Goal: Task Accomplishment & Management: Manage account settings

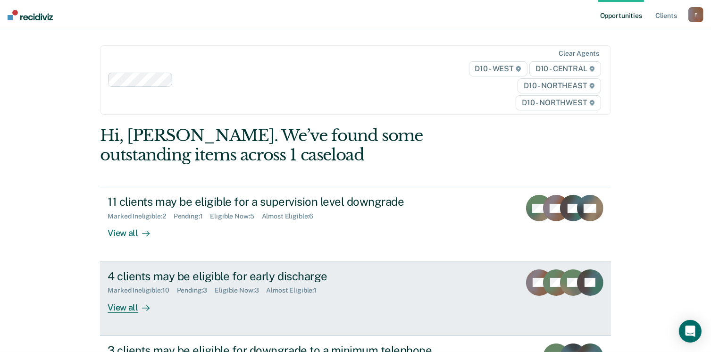
click at [121, 304] on div "View all" at bounding box center [134, 303] width 53 height 18
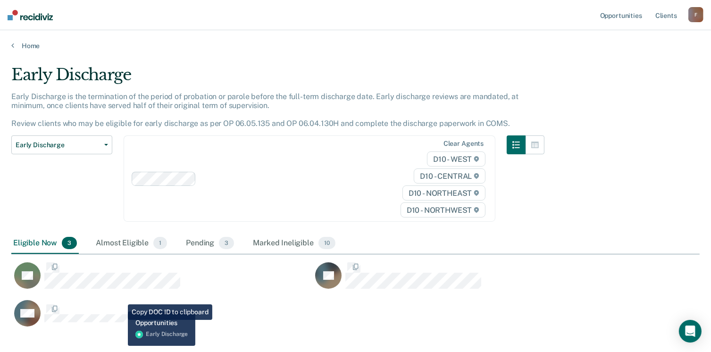
scroll to position [261, 681]
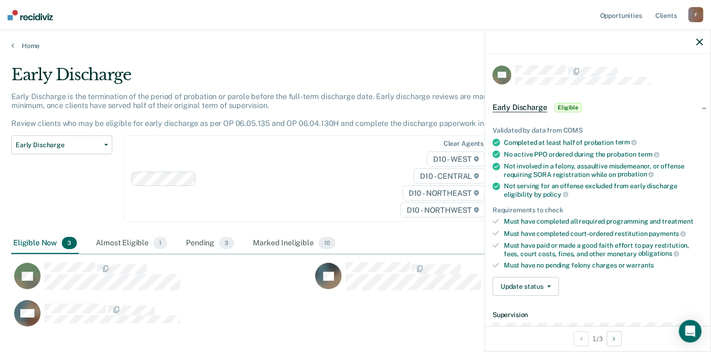
click at [569, 108] on span "Eligible" at bounding box center [568, 107] width 27 height 9
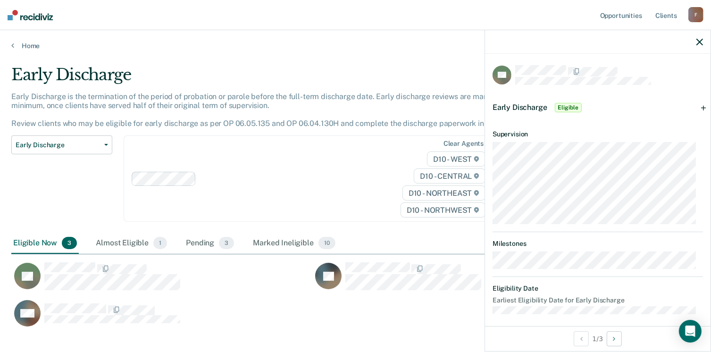
click at [563, 106] on span "Eligible" at bounding box center [568, 107] width 27 height 9
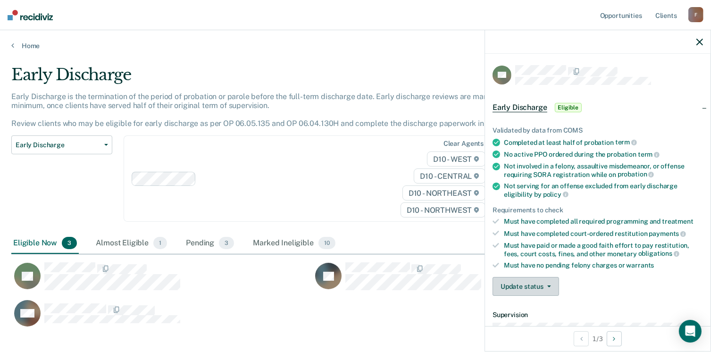
click at [553, 285] on button "Update status" at bounding box center [526, 286] width 67 height 19
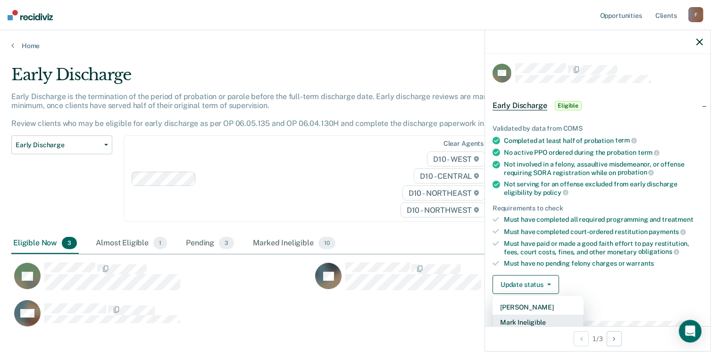
click at [541, 321] on button "Mark Ineligible" at bounding box center [538, 322] width 91 height 15
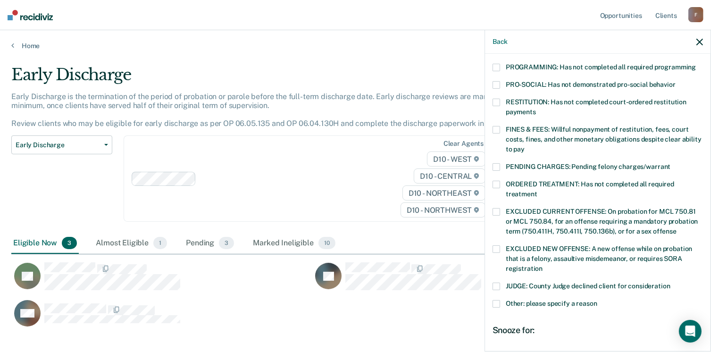
scroll to position [209, 0]
click at [498, 299] on span at bounding box center [497, 303] width 8 height 8
click at [597, 299] on input "Other: please specify a reason" at bounding box center [597, 299] width 0 height 0
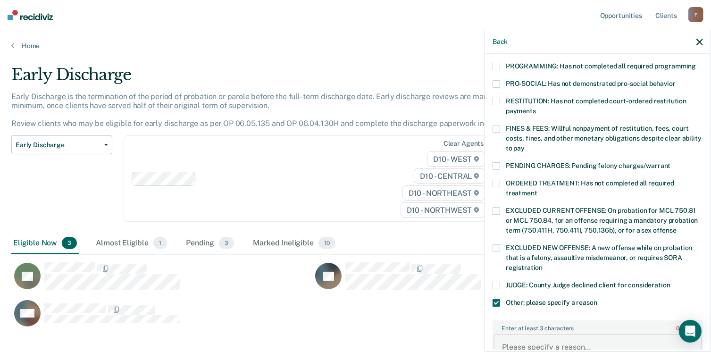
click at [528, 334] on textarea "Enter at least 3 characters 0 / 1600" at bounding box center [598, 351] width 209 height 35
type textarea "offender recently violated probation and case was extended"
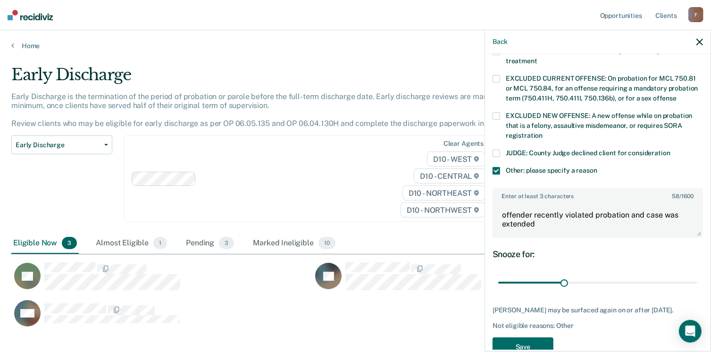
scroll to position [353, 0]
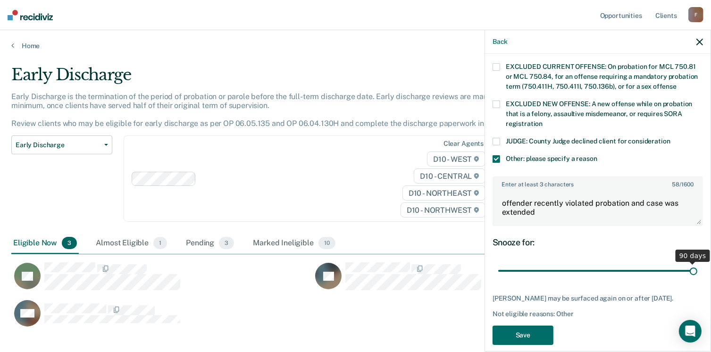
drag, startPoint x: 561, startPoint y: 257, endPoint x: 721, endPoint y: 243, distance: 160.1
type input "90"
click at [697, 263] on input "range" at bounding box center [597, 271] width 199 height 17
click at [532, 326] on button "Save" at bounding box center [523, 335] width 61 height 19
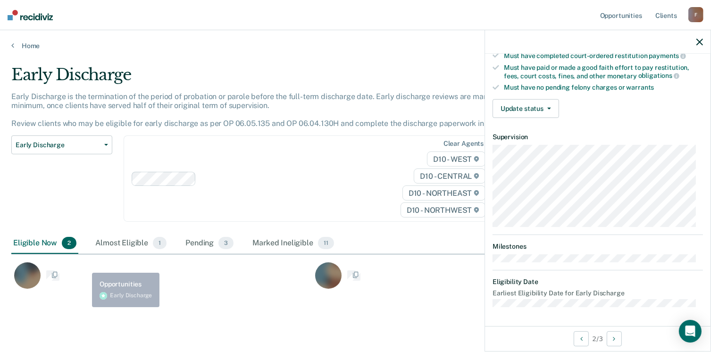
scroll to position [174, 0]
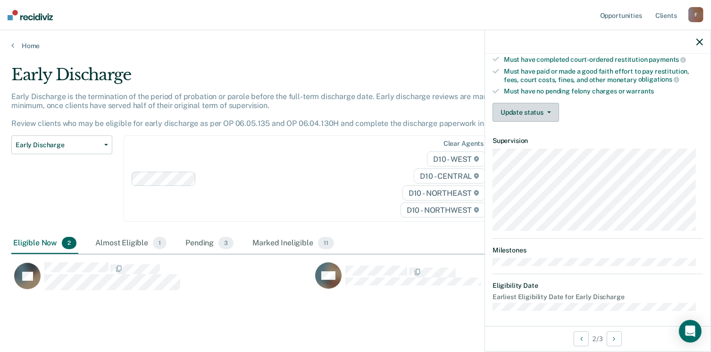
click at [514, 112] on button "Update status" at bounding box center [526, 112] width 67 height 19
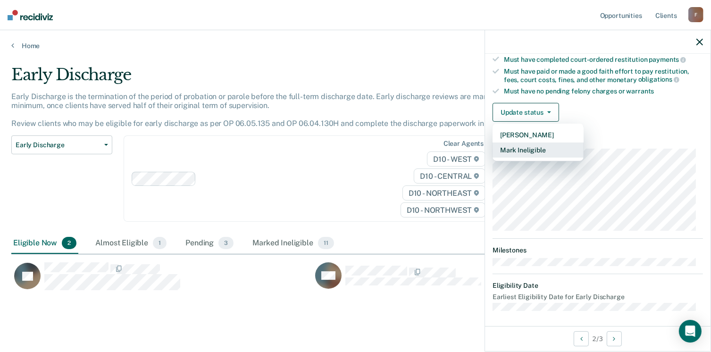
click at [519, 149] on button "Mark Ineligible" at bounding box center [538, 149] width 91 height 15
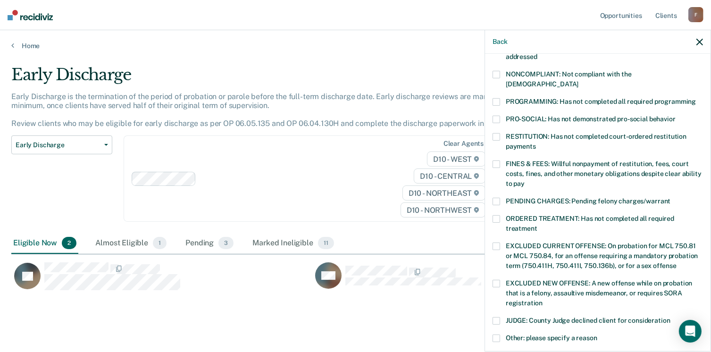
click at [504, 335] on label "Other: please specify a reason" at bounding box center [598, 340] width 210 height 10
click at [597, 335] on input "Other: please specify a reason" at bounding box center [597, 335] width 0 height 0
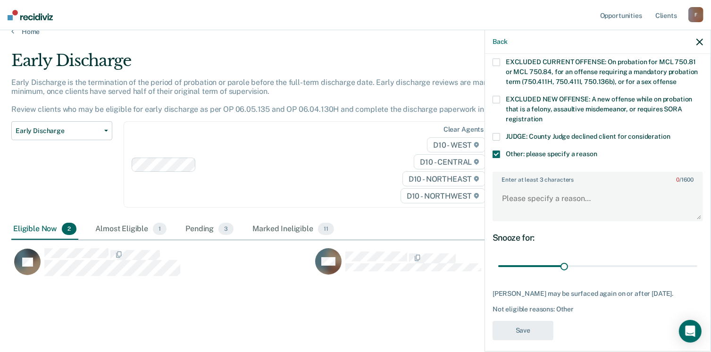
scroll to position [361, 0]
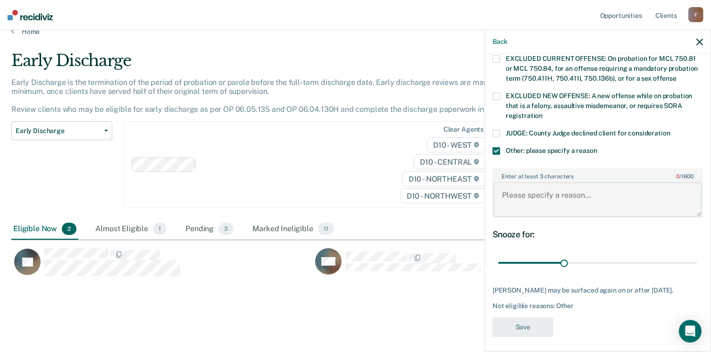
click at [510, 190] on textarea "Enter at least 3 characters 0 / 1600" at bounding box center [598, 199] width 209 height 35
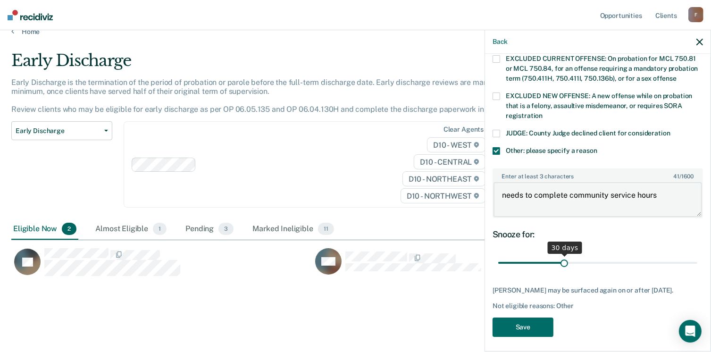
type textarea "needs to complete community service hours"
drag, startPoint x: 564, startPoint y: 251, endPoint x: 705, endPoint y: 262, distance: 142.0
type input "90"
click at [697, 262] on input "range" at bounding box center [597, 263] width 199 height 17
click at [541, 321] on button "Save" at bounding box center [523, 327] width 61 height 19
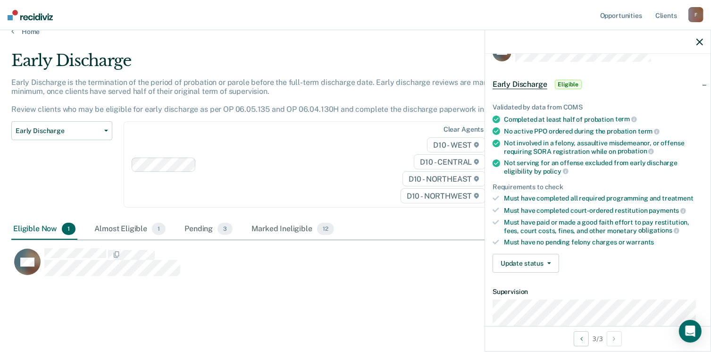
scroll to position [0, 0]
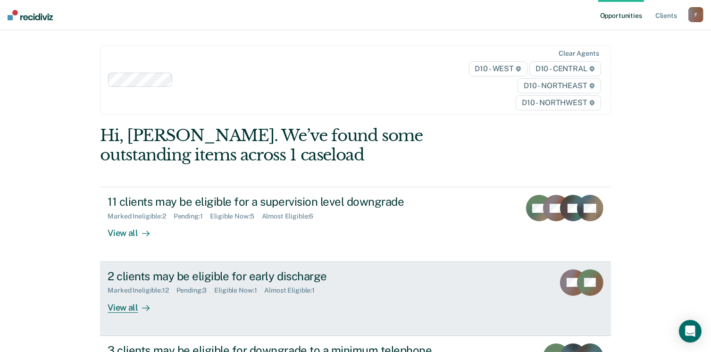
click at [133, 306] on div "View all" at bounding box center [134, 303] width 53 height 18
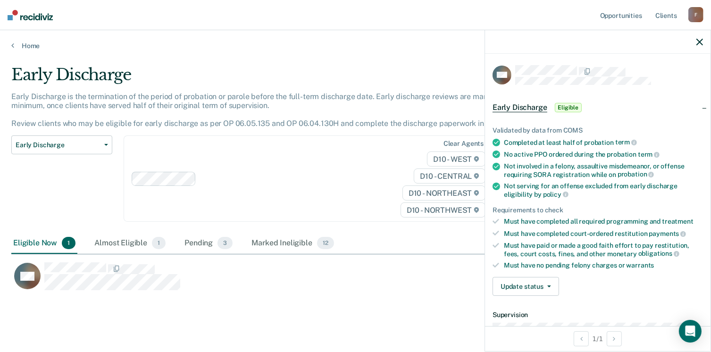
click at [699, 43] on icon "button" at bounding box center [699, 42] width 7 height 7
click at [542, 284] on button "Update status" at bounding box center [526, 286] width 67 height 19
click at [525, 302] on button "[PERSON_NAME]" at bounding box center [538, 309] width 91 height 15
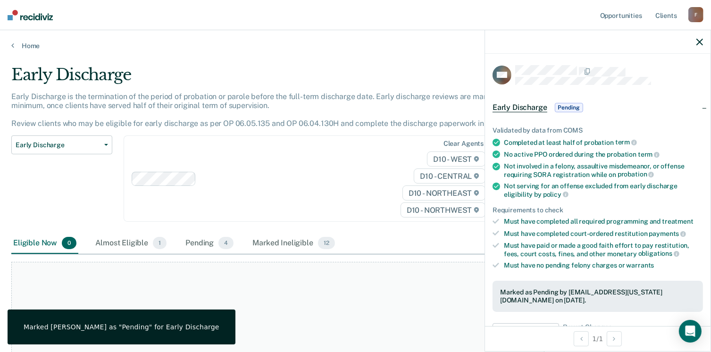
click at [355, 243] on div "Eligible Now 0 Almost Eligible 1 Pending 4 Marked Ineligible 12" at bounding box center [355, 243] width 688 height 21
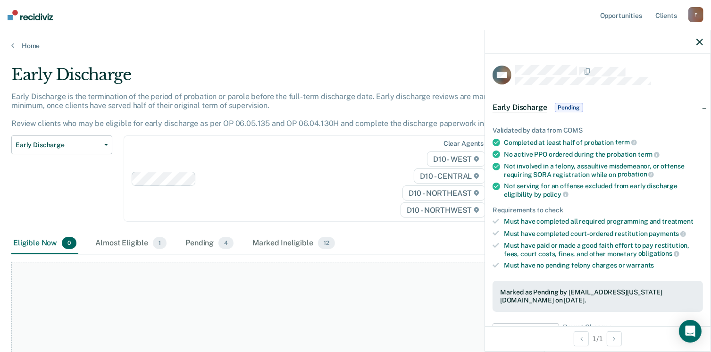
click at [696, 40] on icon "button" at bounding box center [699, 42] width 7 height 7
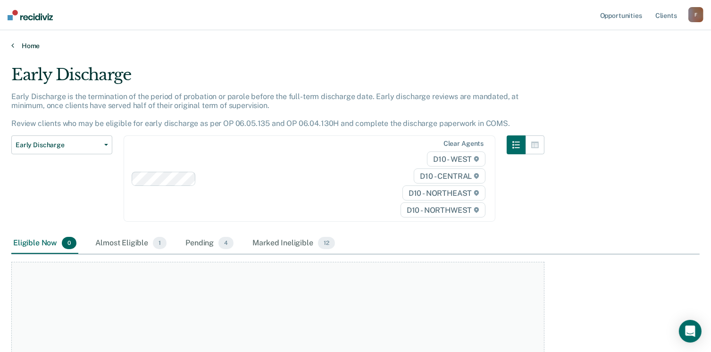
click at [14, 49] on link "Home" at bounding box center [355, 46] width 688 height 8
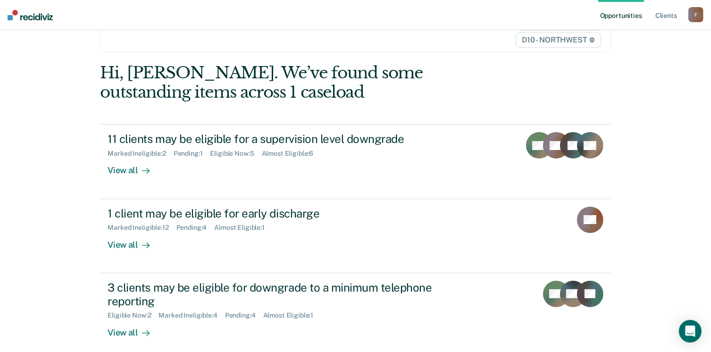
scroll to position [88, 0]
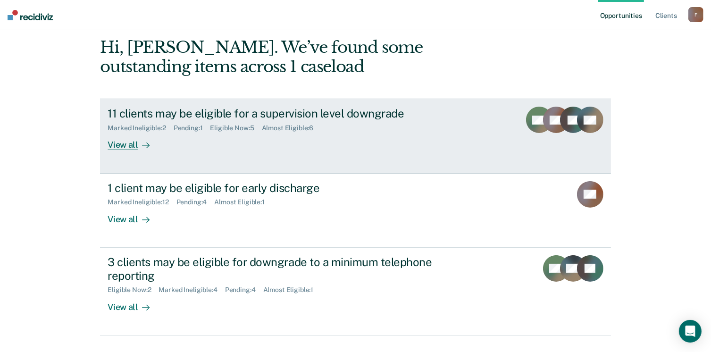
click at [495, 128] on link "11 clients may be eligible for a supervision level downgrade Marked Ineligible …" at bounding box center [355, 136] width 511 height 75
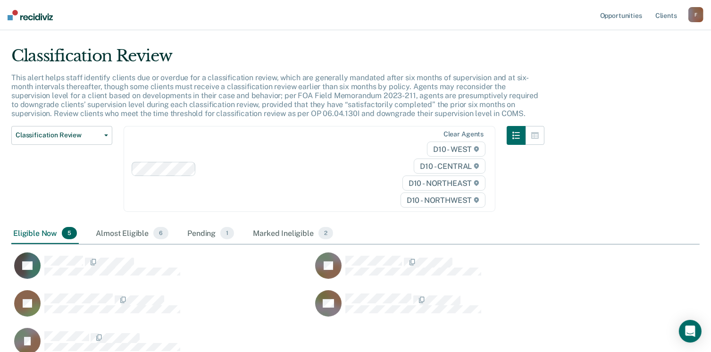
scroll to position [99, 0]
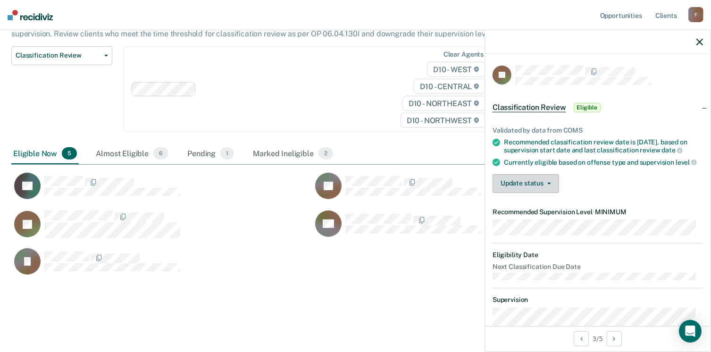
click at [542, 193] on button "Update status" at bounding box center [526, 183] width 67 height 19
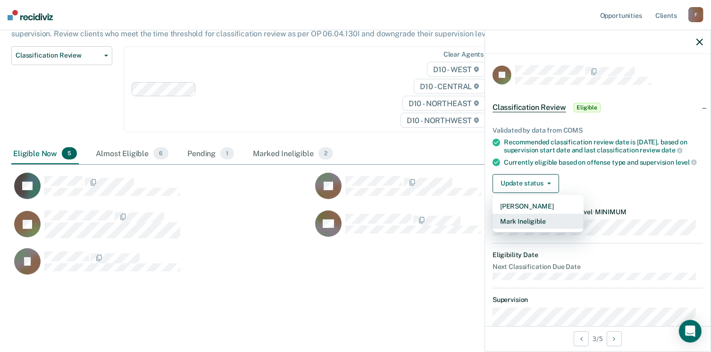
click at [530, 229] on button "Mark Ineligible" at bounding box center [538, 221] width 91 height 15
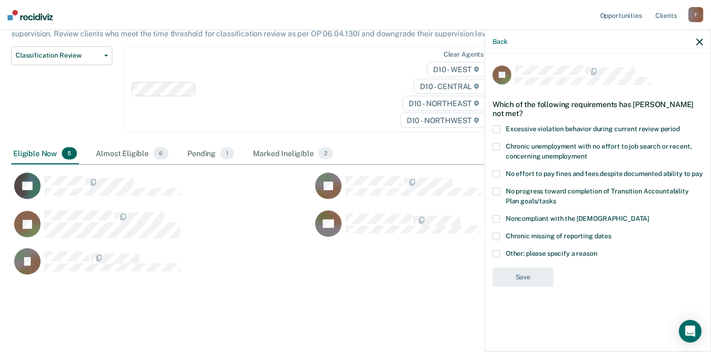
click at [497, 253] on span at bounding box center [497, 254] width 8 height 8
click at [597, 250] on input "Other: please specify a reason" at bounding box center [597, 250] width 0 height 0
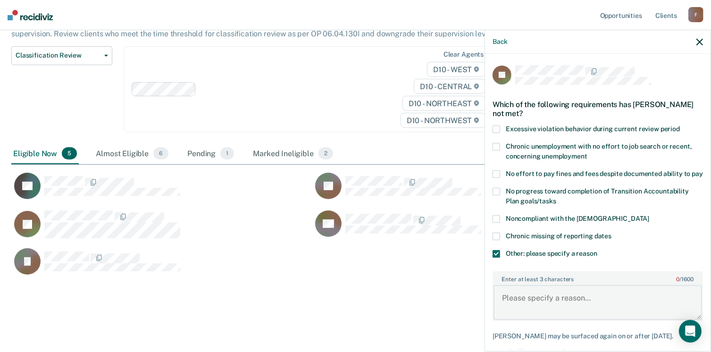
click at [517, 316] on textarea "Enter at least 3 characters 0 / 1600" at bounding box center [598, 302] width 209 height 35
type textarea "she has not completed/started GED program"
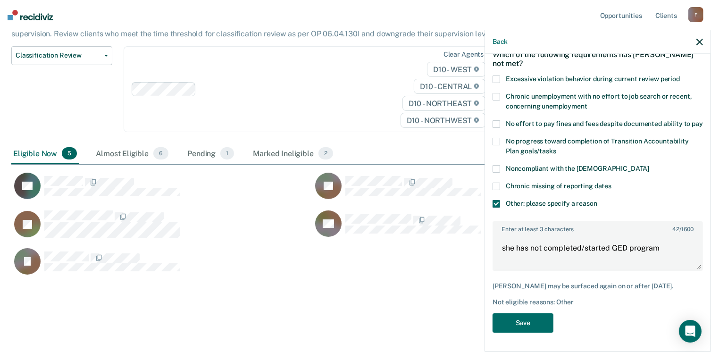
scroll to position [66, 0]
click at [540, 321] on button "Save" at bounding box center [523, 322] width 61 height 19
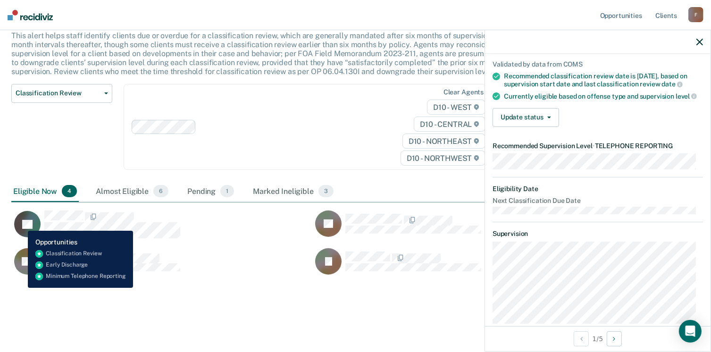
click at [21, 224] on icon "CaseloadOpportunityCell-0750593" at bounding box center [21, 222] width 24 height 31
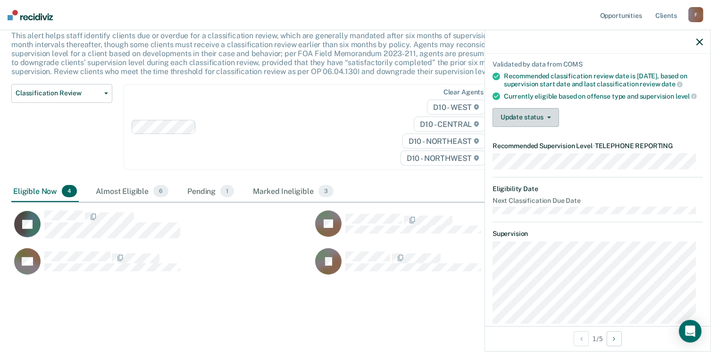
click at [536, 119] on button "Update status" at bounding box center [526, 117] width 67 height 19
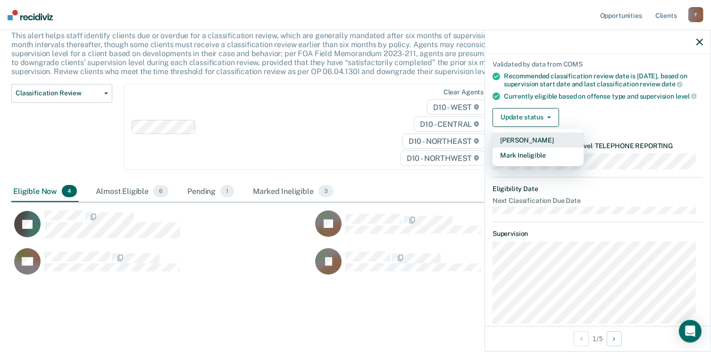
click at [525, 144] on button "[PERSON_NAME]" at bounding box center [538, 140] width 91 height 15
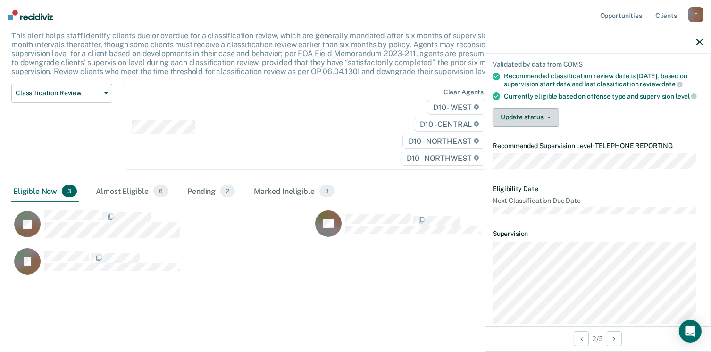
click at [544, 127] on button "Update status" at bounding box center [526, 117] width 67 height 19
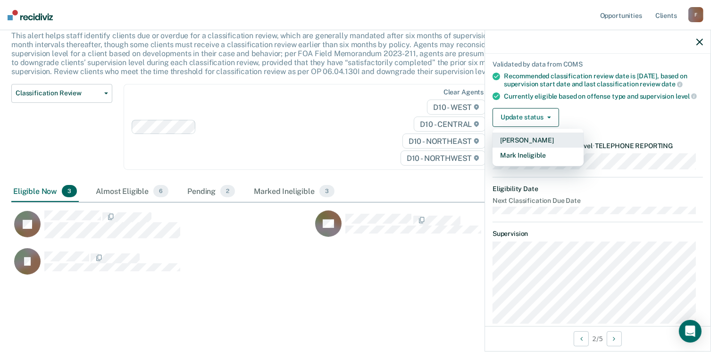
click at [531, 148] on button "[PERSON_NAME]" at bounding box center [538, 140] width 91 height 15
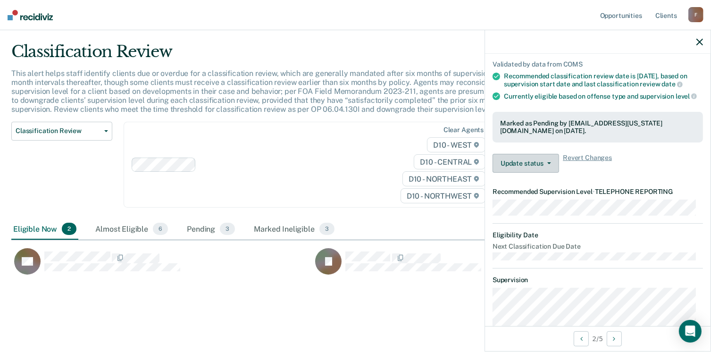
scroll to position [232, 681]
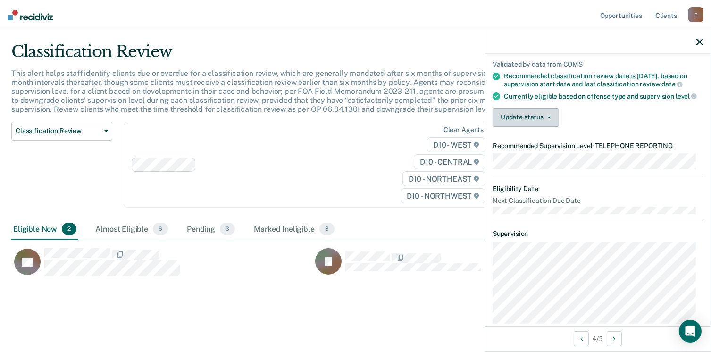
click at [506, 123] on button "Update status" at bounding box center [526, 117] width 67 height 19
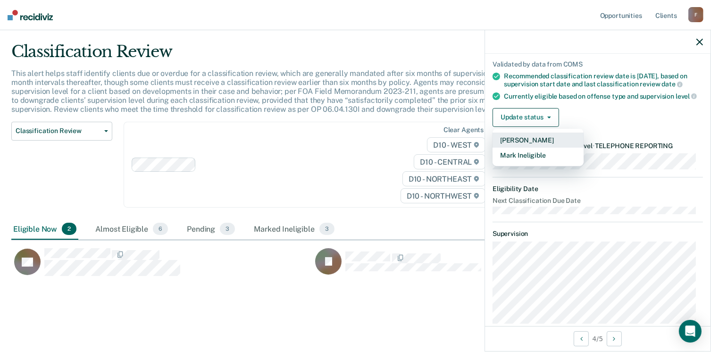
click at [509, 144] on button "[PERSON_NAME]" at bounding box center [538, 140] width 91 height 15
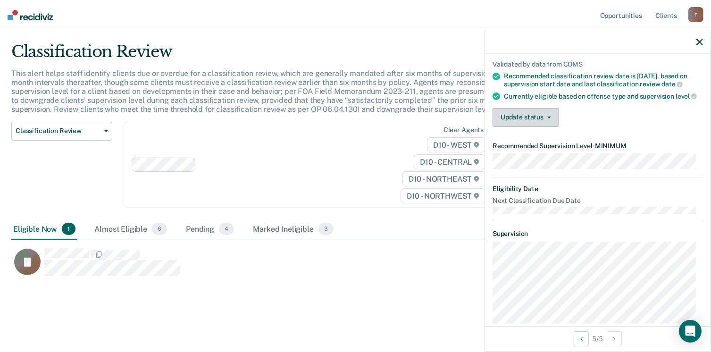
click at [540, 121] on button "Update status" at bounding box center [526, 117] width 67 height 19
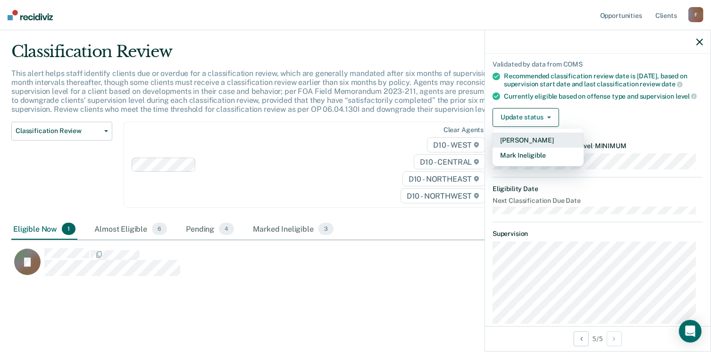
click at [507, 145] on button "[PERSON_NAME]" at bounding box center [538, 140] width 91 height 15
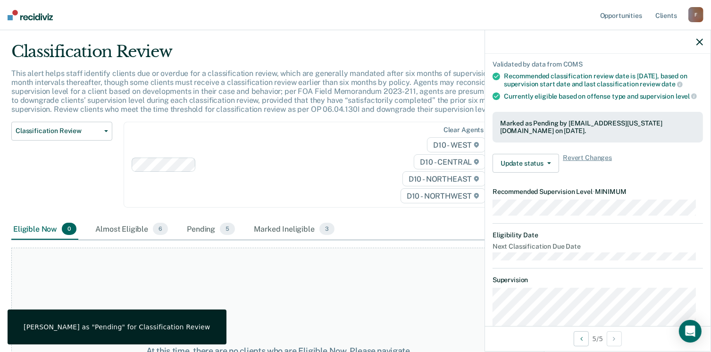
click at [313, 270] on div "At this time, there are no clients who are Eligible Now. Please navigate to one…" at bounding box center [277, 356] width 533 height 217
click at [700, 42] on icon "button" at bounding box center [699, 42] width 7 height 7
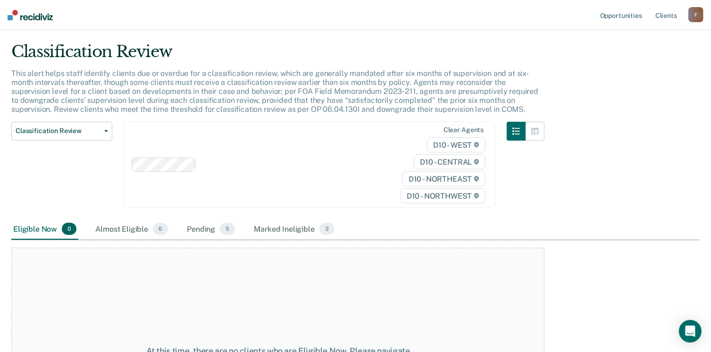
scroll to position [0, 0]
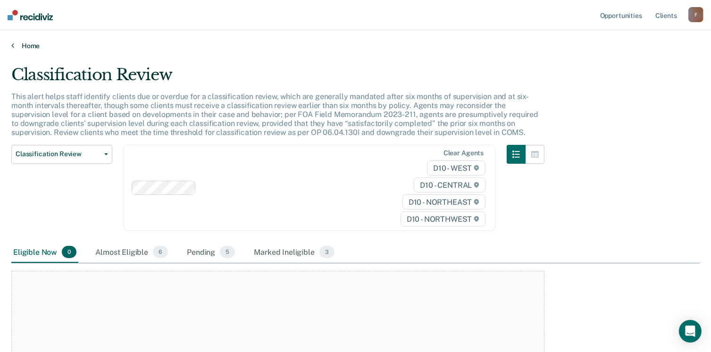
click at [12, 46] on icon at bounding box center [12, 46] width 3 height 8
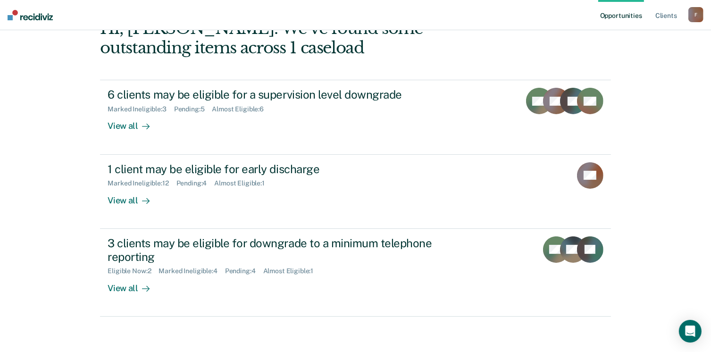
scroll to position [113, 0]
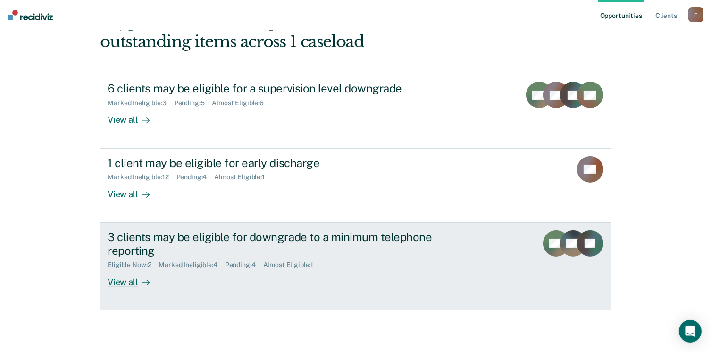
click at [413, 238] on div "3 clients may be eligible for downgrade to a minimum telephone reporting" at bounding box center [273, 243] width 331 height 27
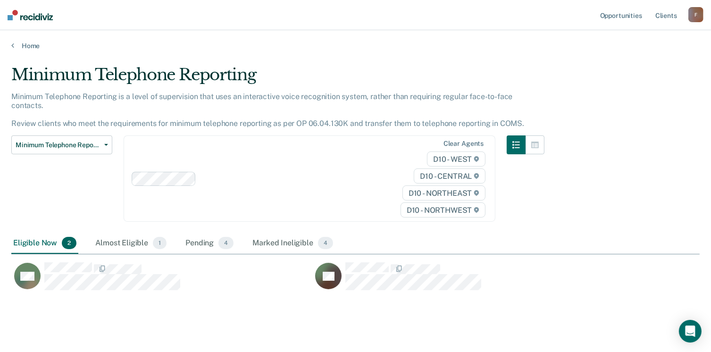
scroll to position [214, 681]
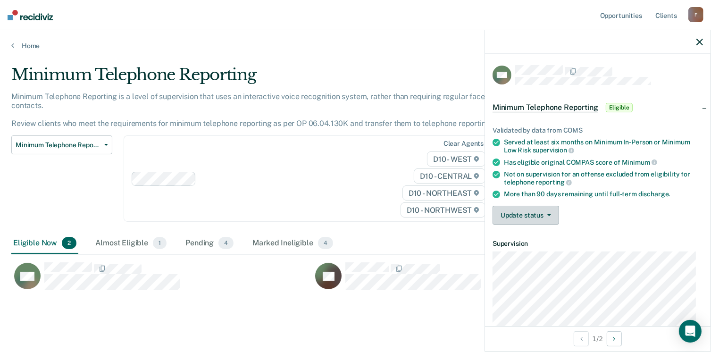
click at [534, 212] on button "Update status" at bounding box center [526, 215] width 67 height 19
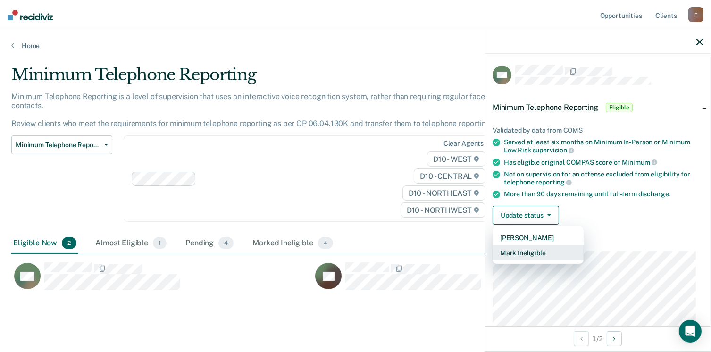
click at [524, 249] on button "Mark Ineligible" at bounding box center [538, 252] width 91 height 15
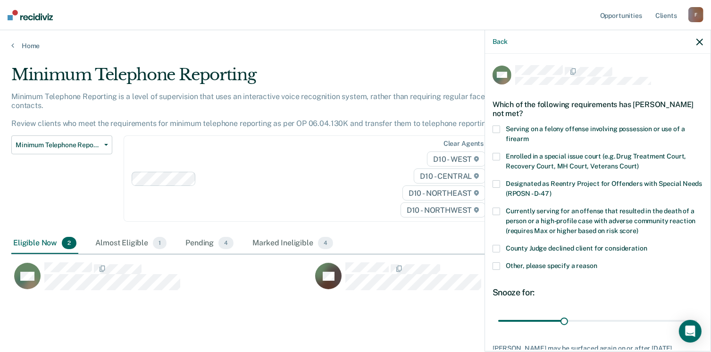
click at [498, 265] on span at bounding box center [497, 266] width 8 height 8
click at [597, 262] on input "Other, please specify a reason" at bounding box center [597, 262] width 0 height 0
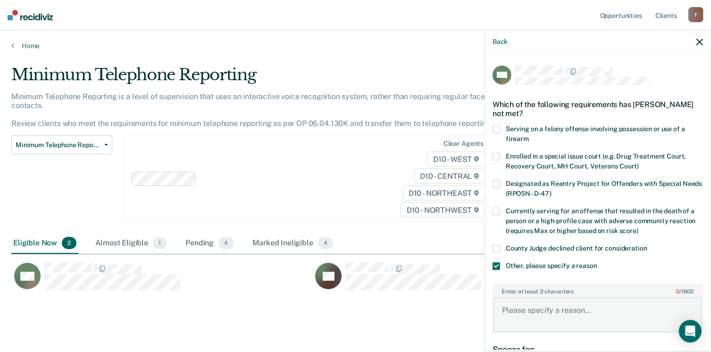
click at [550, 319] on textarea "Enter at least 3 characters 0 / 1600" at bounding box center [598, 314] width 209 height 35
type textarea "due to restitution nonpayment"
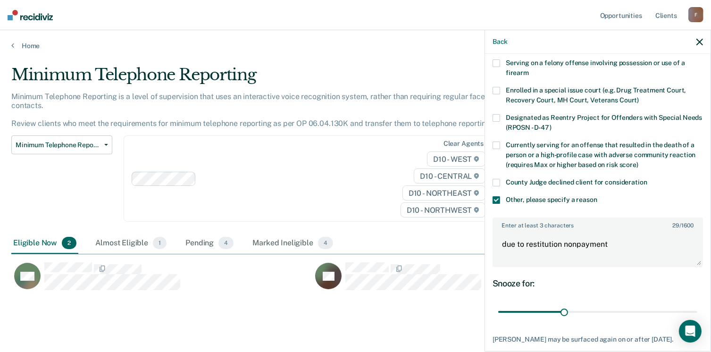
scroll to position [117, 0]
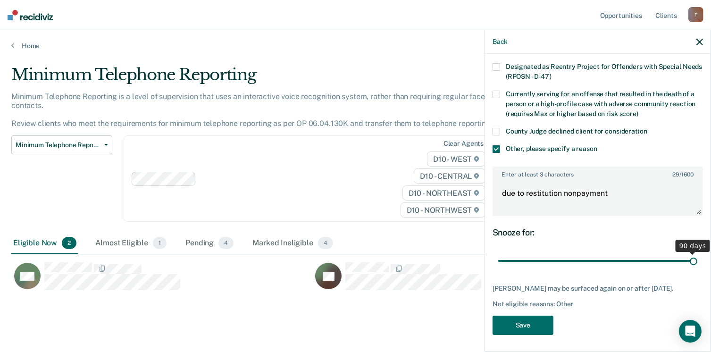
drag, startPoint x: 564, startPoint y: 262, endPoint x: 712, endPoint y: 263, distance: 147.2
type input "90"
click at [697, 263] on input "range" at bounding box center [597, 261] width 199 height 17
click at [520, 322] on button "Save" at bounding box center [523, 325] width 61 height 19
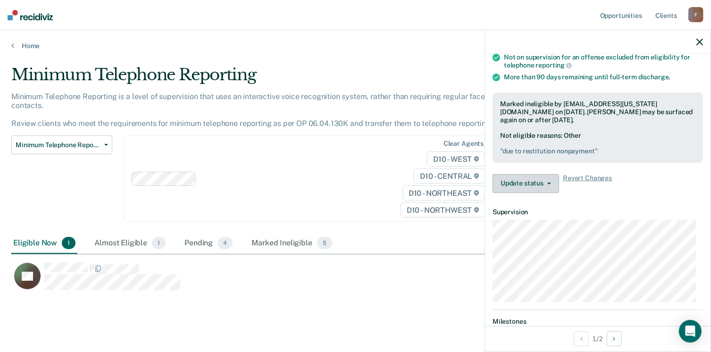
click at [532, 184] on button "Update status" at bounding box center [526, 183] width 67 height 19
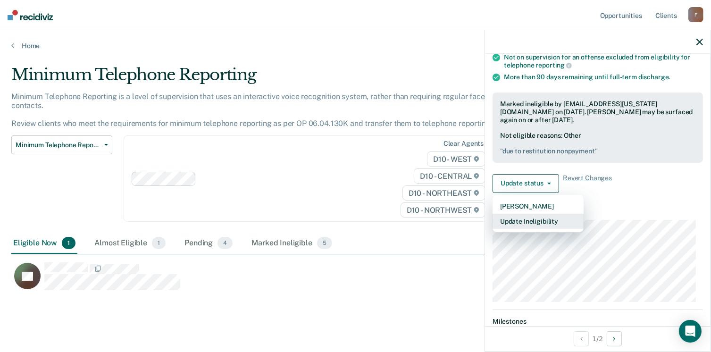
click at [530, 218] on button "Update Ineligibility" at bounding box center [538, 221] width 91 height 15
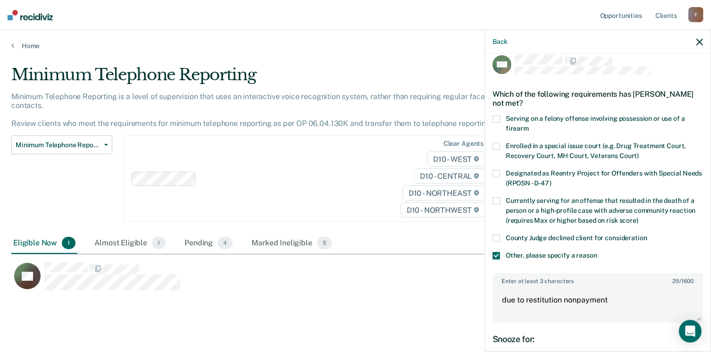
scroll to position [0, 0]
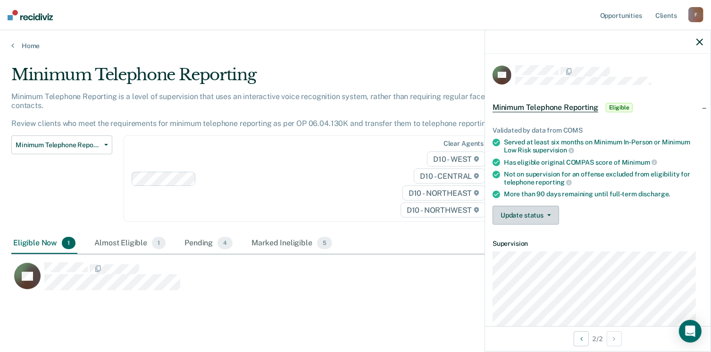
click at [547, 208] on button "Update status" at bounding box center [526, 215] width 67 height 19
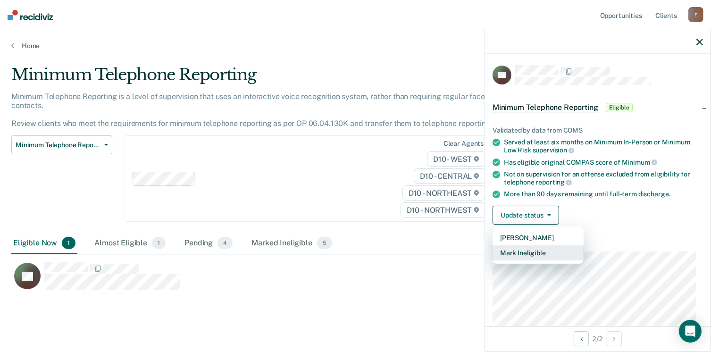
click at [532, 248] on button "Mark Ineligible" at bounding box center [538, 252] width 91 height 15
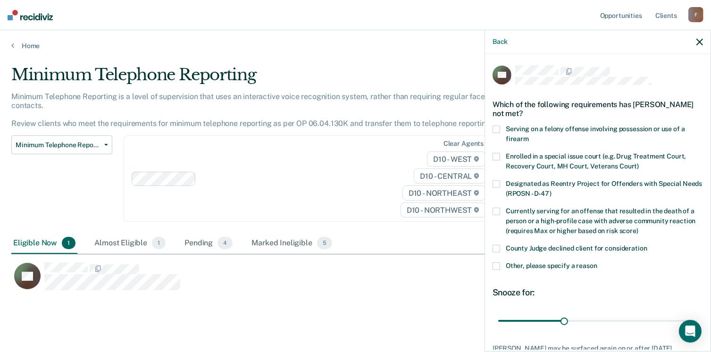
click at [501, 267] on label "Other, please specify a reason" at bounding box center [598, 267] width 210 height 10
click at [597, 262] on input "Other, please specify a reason" at bounding box center [597, 262] width 0 height 0
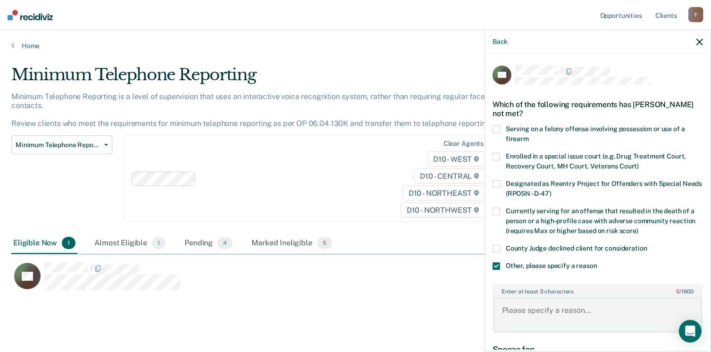
click at [531, 305] on textarea "Enter at least 3 characters 0 / 1600" at bounding box center [598, 314] width 209 height 35
type textarea "non-payment of restitution"
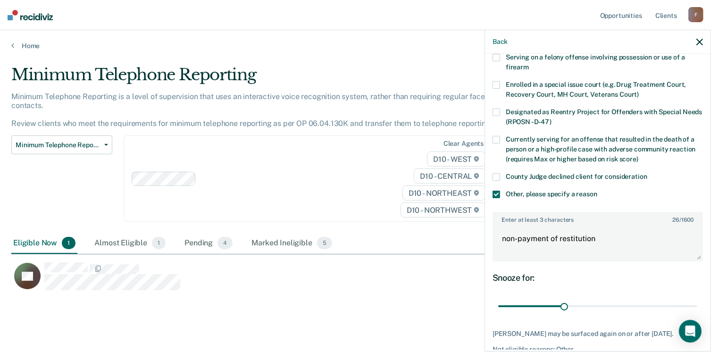
scroll to position [94, 0]
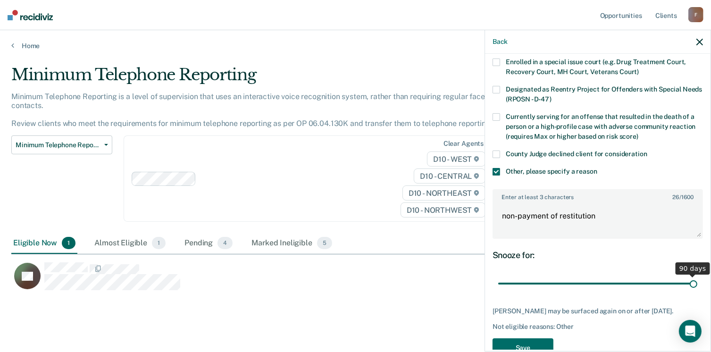
drag, startPoint x: 561, startPoint y: 285, endPoint x: 721, endPoint y: 279, distance: 160.1
type input "90"
click at [697, 279] on input "range" at bounding box center [597, 284] width 199 height 17
click at [536, 339] on button "Save" at bounding box center [523, 347] width 61 height 19
